Goal: Communication & Community: Connect with others

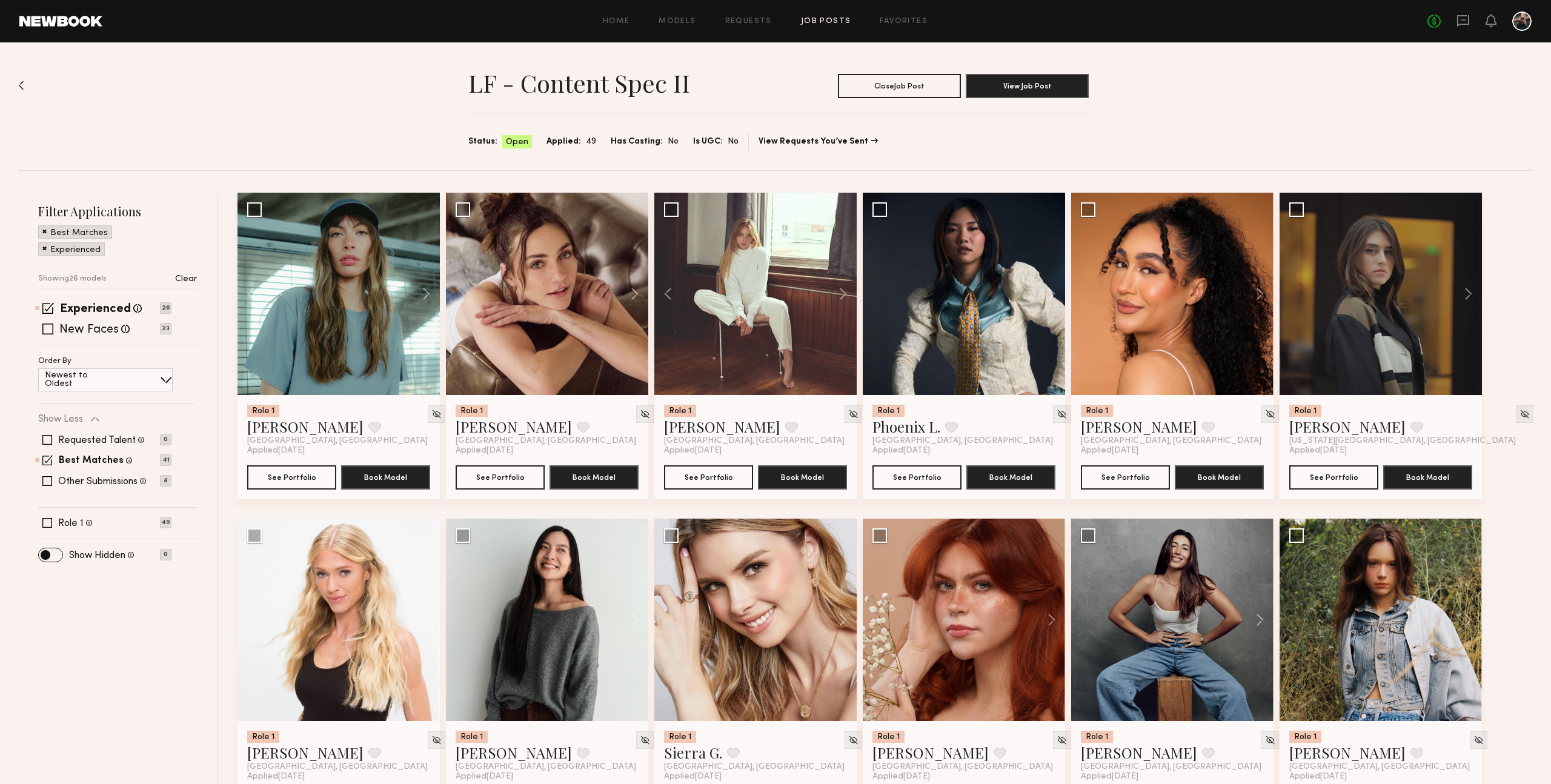
scroll to position [137, 0]
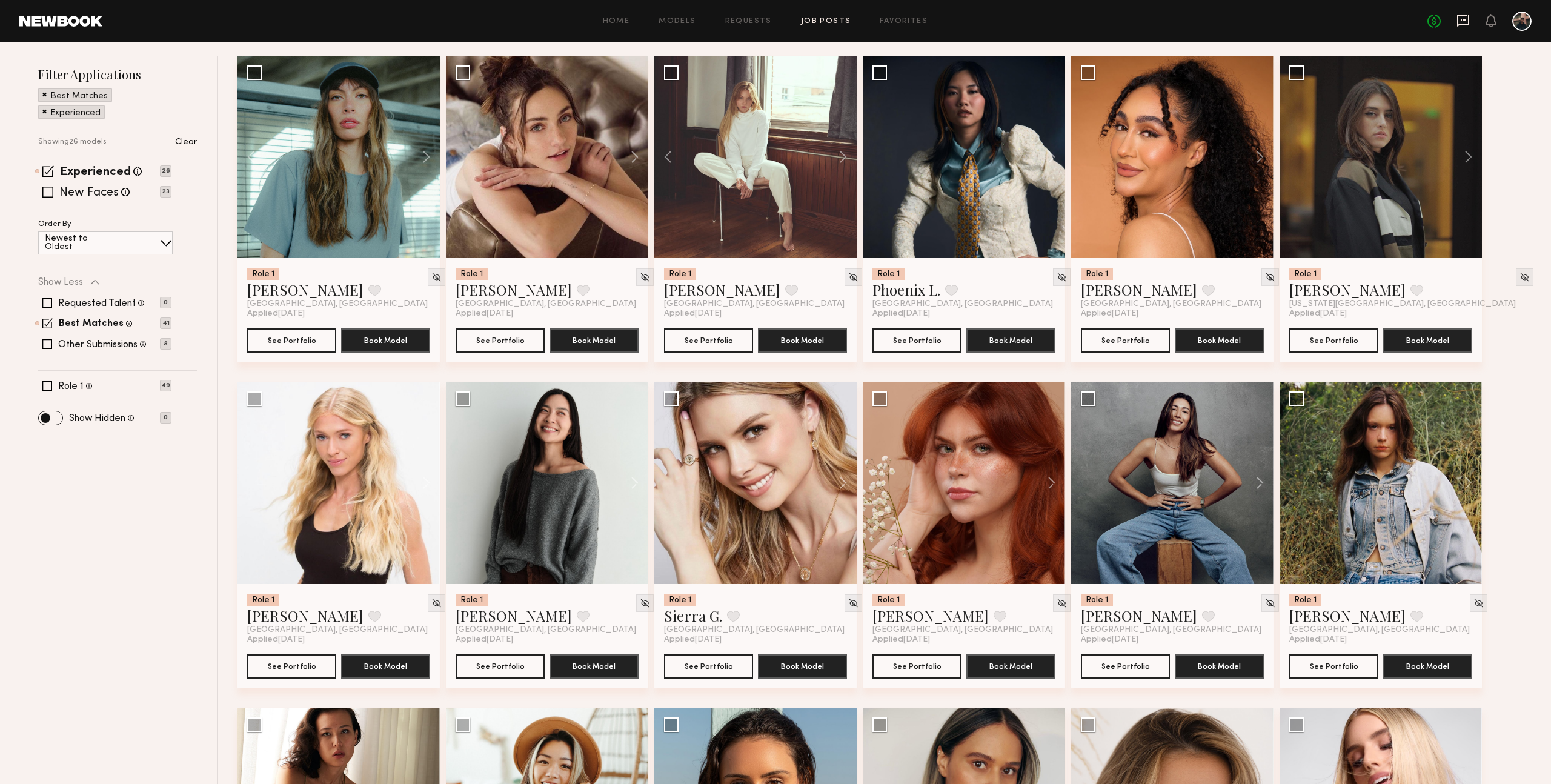
click at [1460, 21] on icon at bounding box center [1463, 21] width 13 height 13
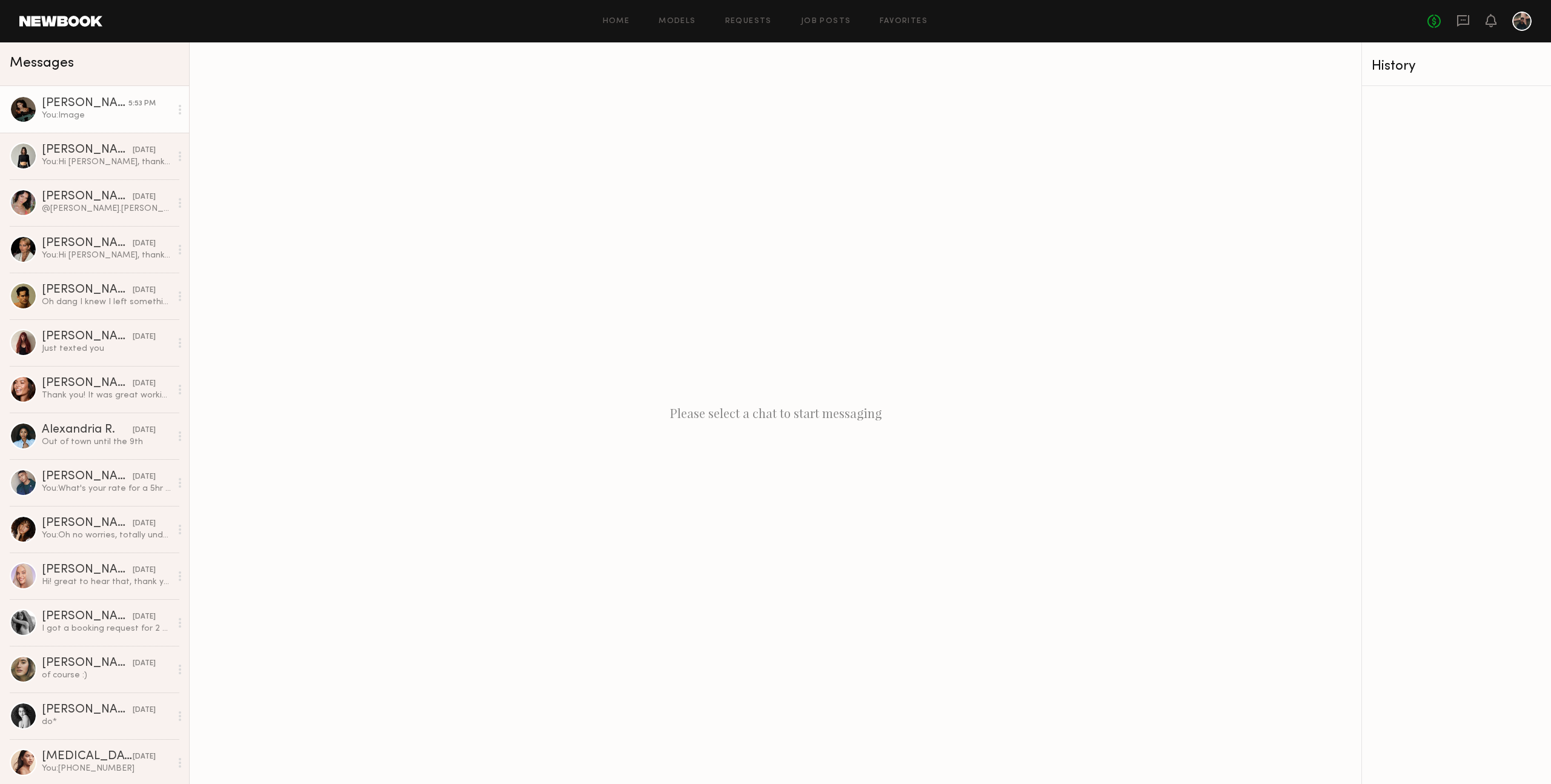
click at [106, 118] on div "You: Image" at bounding box center [106, 115] width 129 height 12
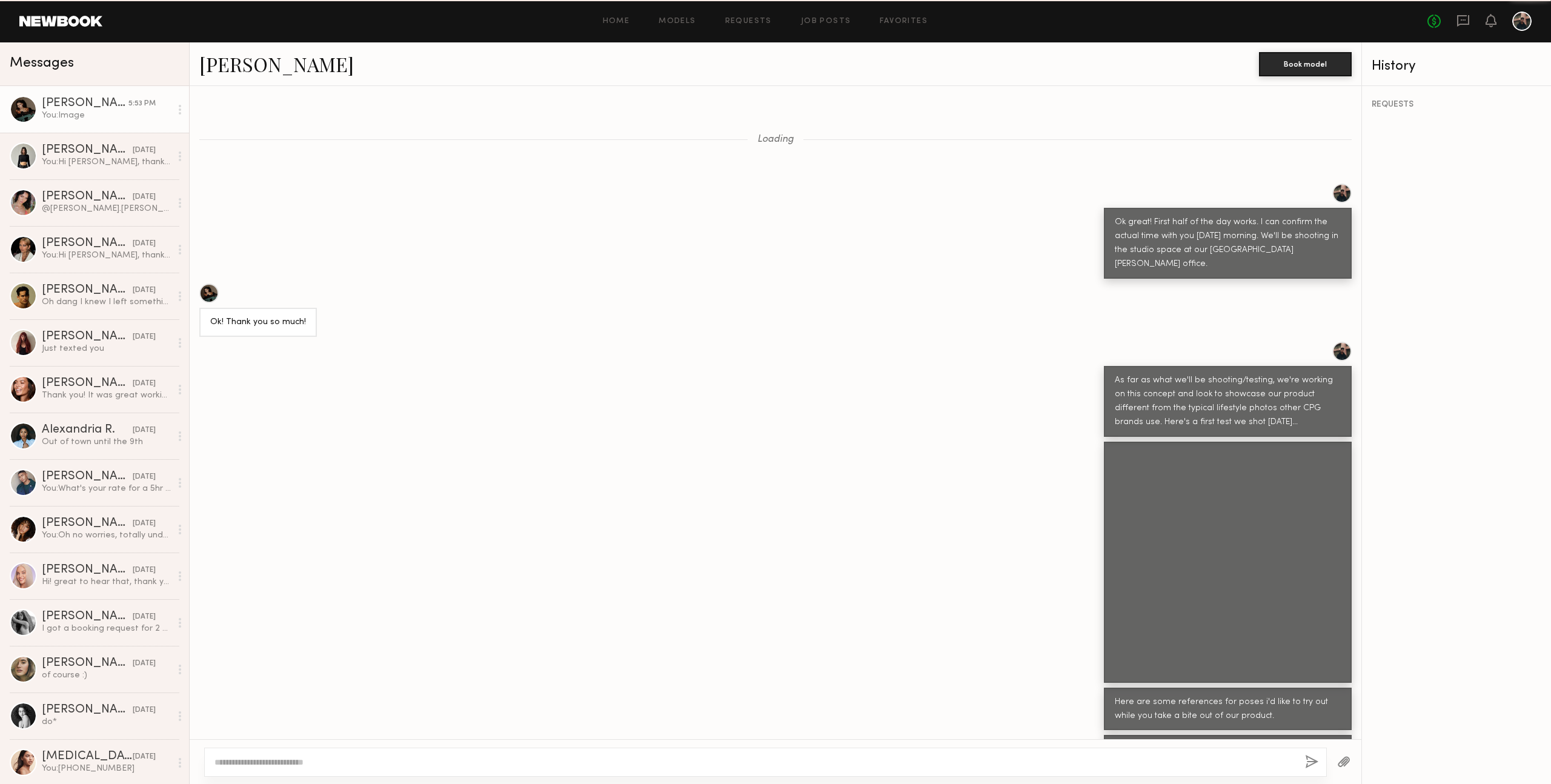
scroll to position [1018, 0]
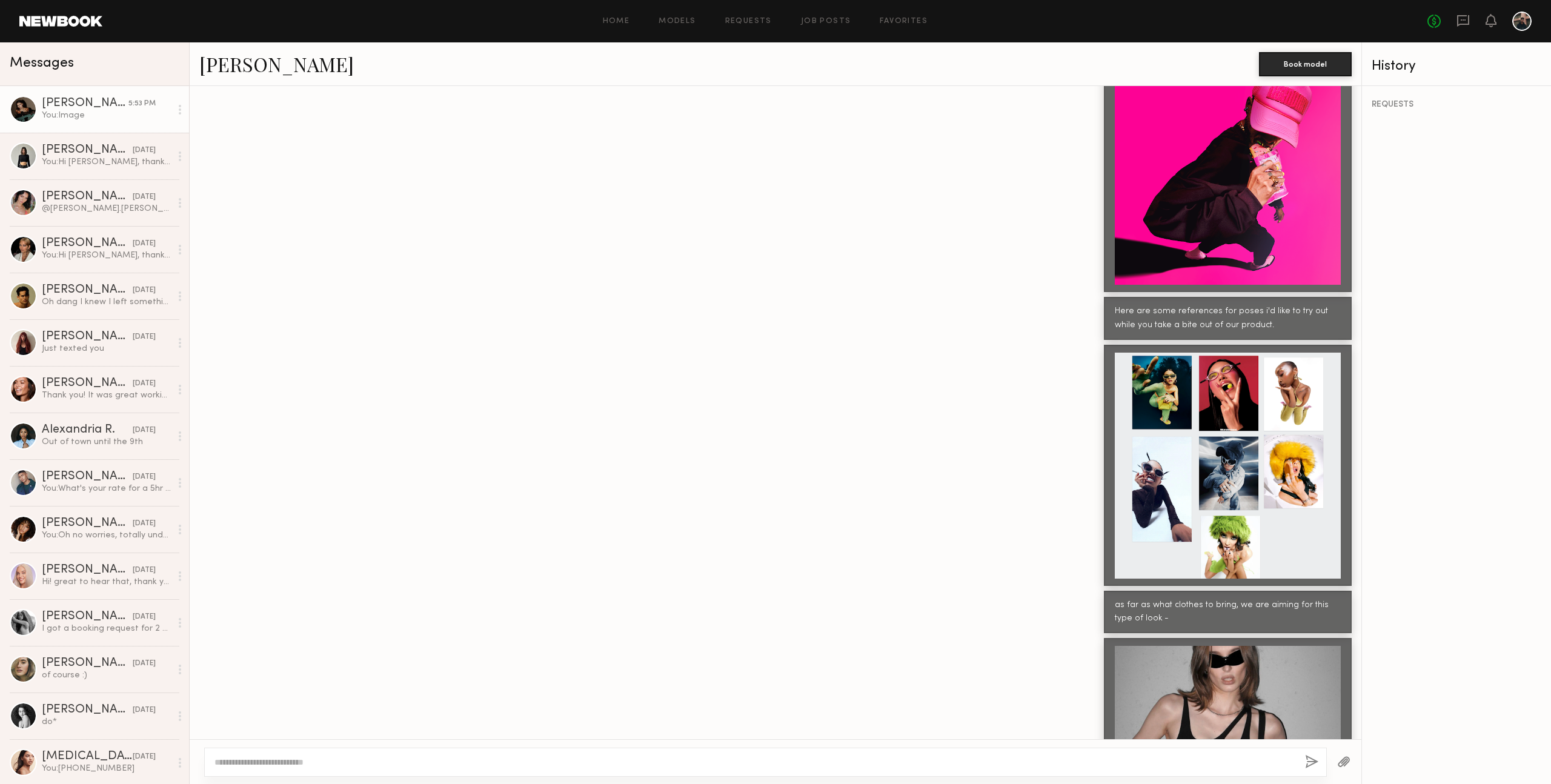
scroll to position [762, 0]
